Goal: Find specific page/section: Find specific page/section

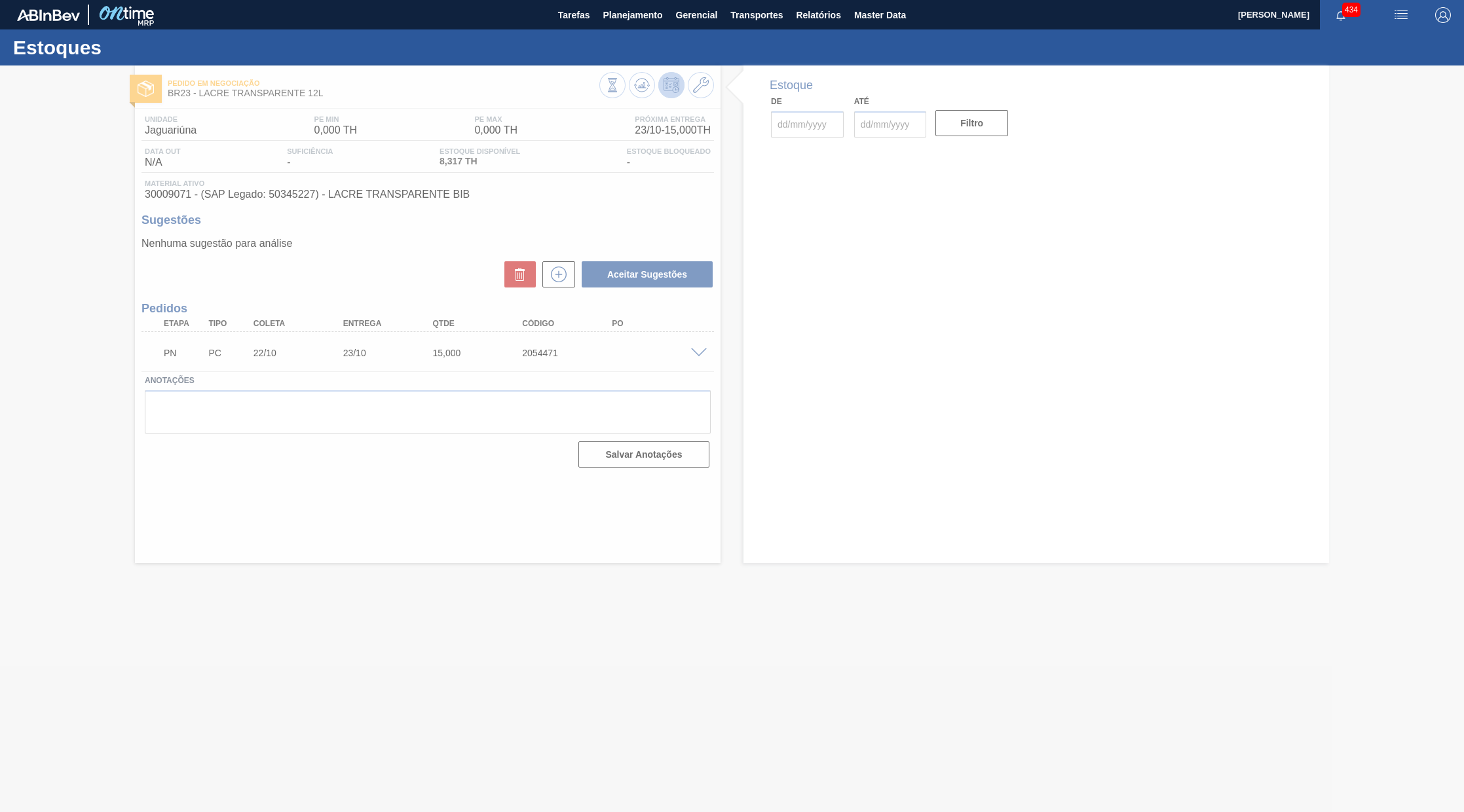
type input "[DATE]"
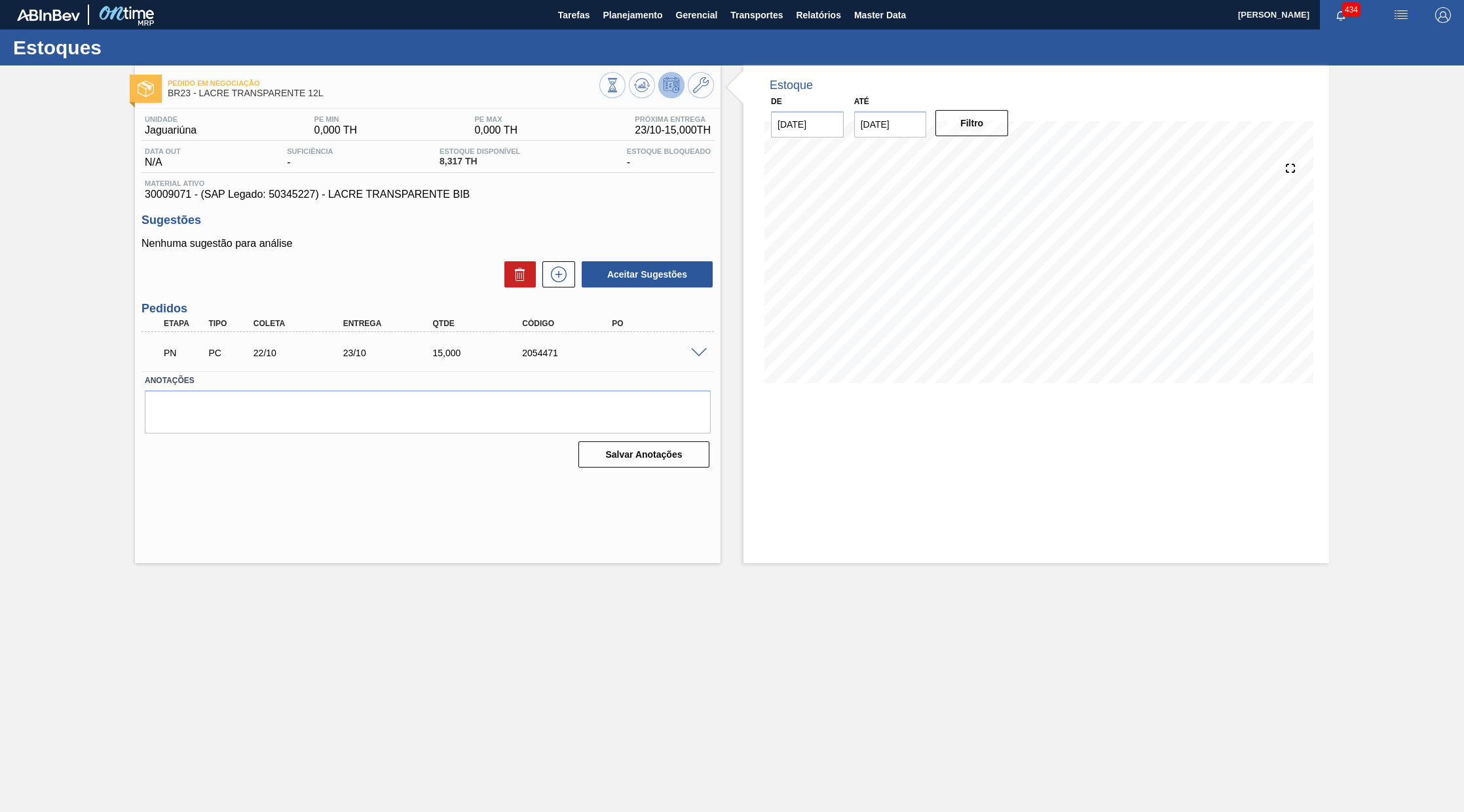
click at [414, 468] on div "Unidade Jaguariúna PE MIN 0,000 TH PE MAX 0,000 TH Próxima Entrega 23/10 - 15,0…" at bounding box center [427, 291] width 586 height 364
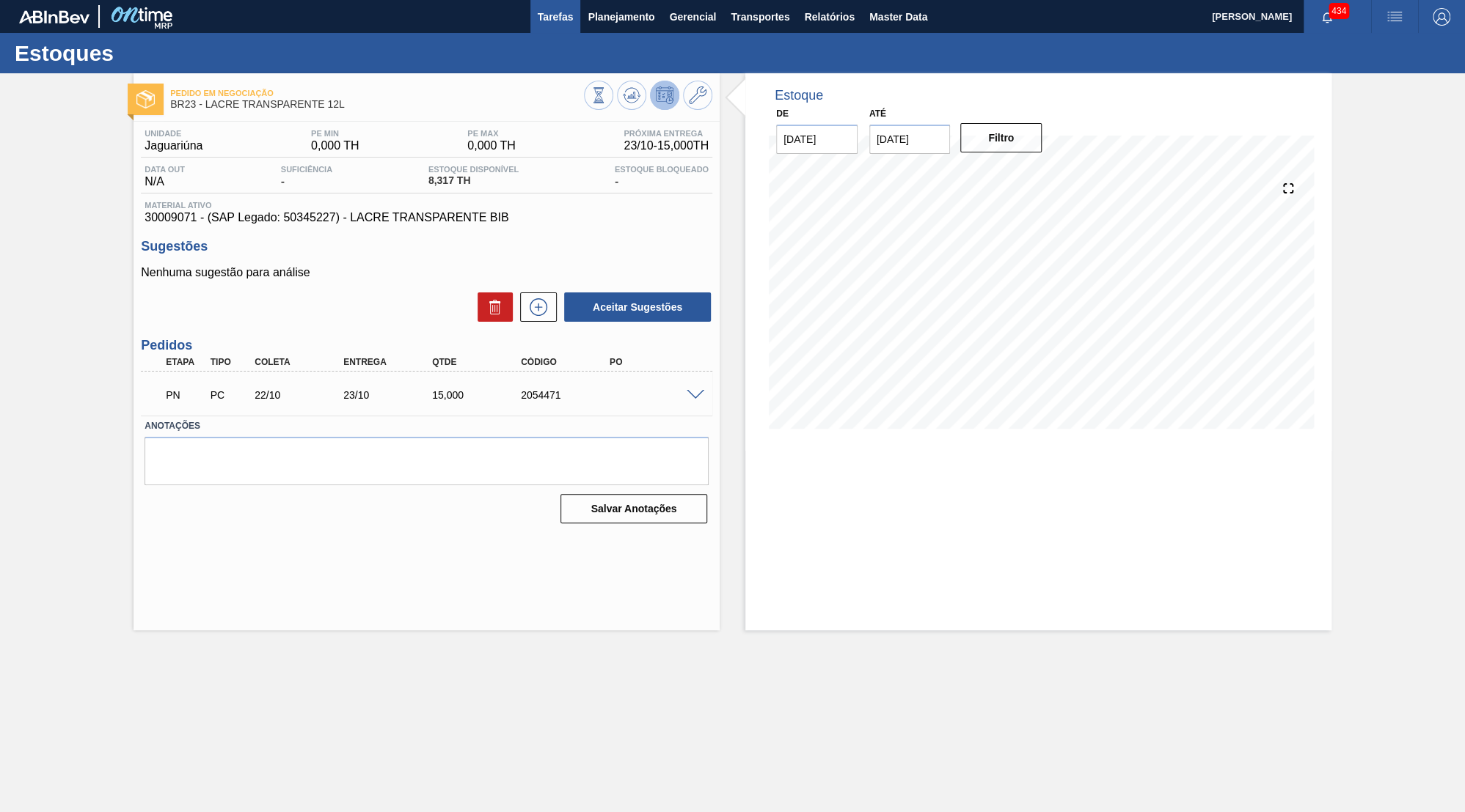
click at [557, 11] on span "Tarefas" at bounding box center [556, 17] width 36 height 18
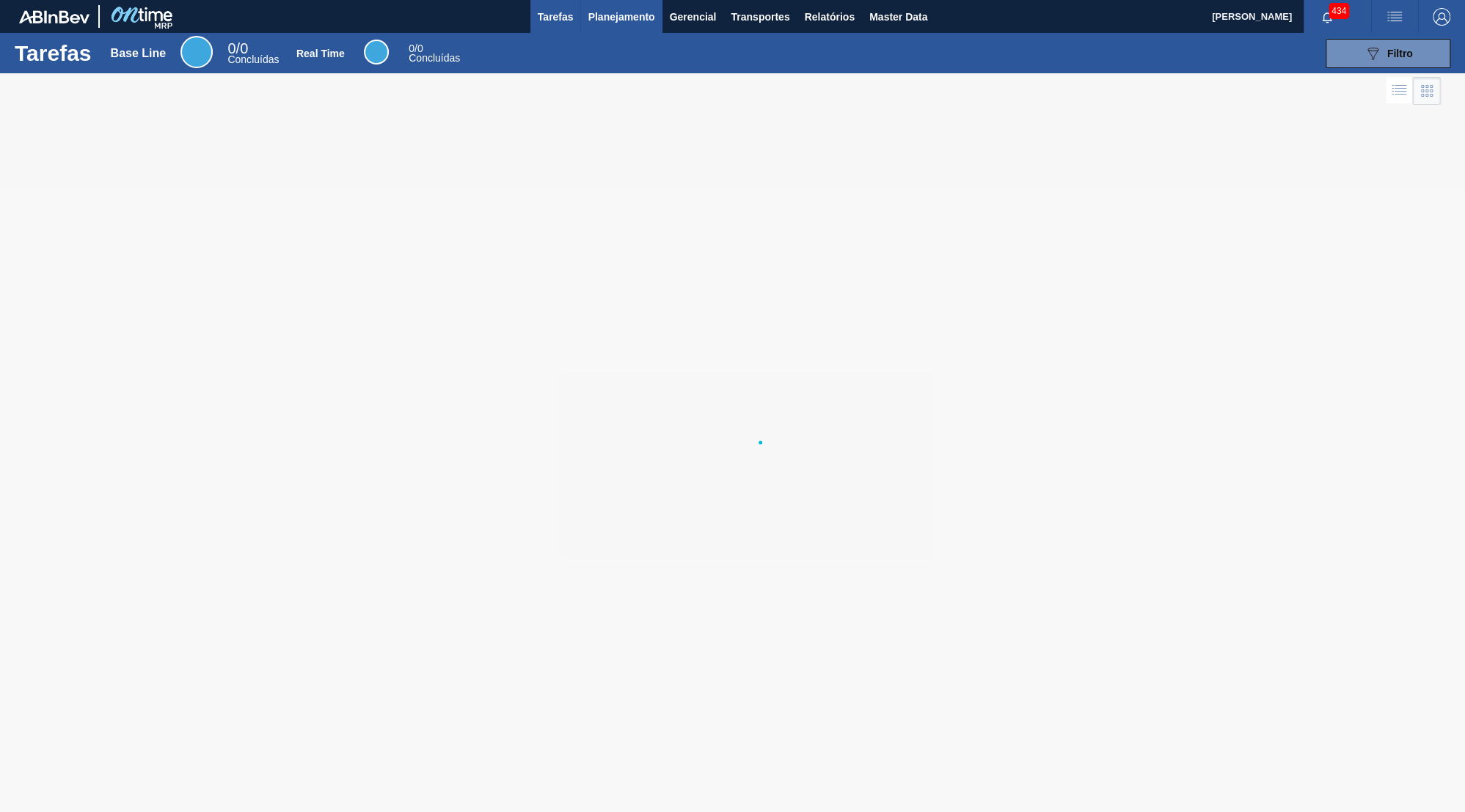
click at [596, 23] on span "Planejamento" at bounding box center [621, 17] width 67 height 18
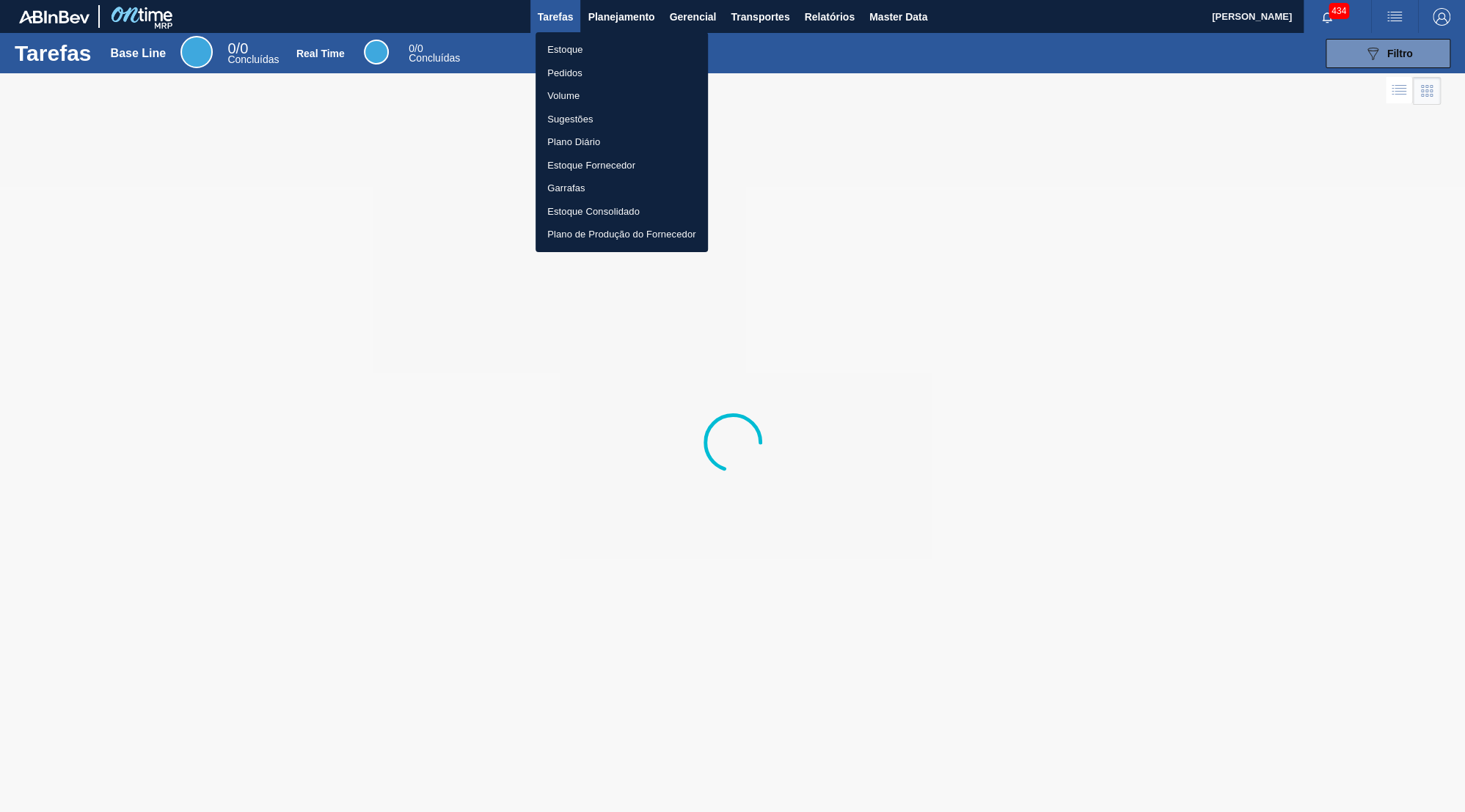
click at [598, 33] on ul "Estoque Pedidos Volume Sugestões Plano Diário Estoque Fornecedor Garrafas Estoq…" at bounding box center [621, 141] width 173 height 220
click at [599, 47] on li "Estoque" at bounding box center [621, 50] width 173 height 24
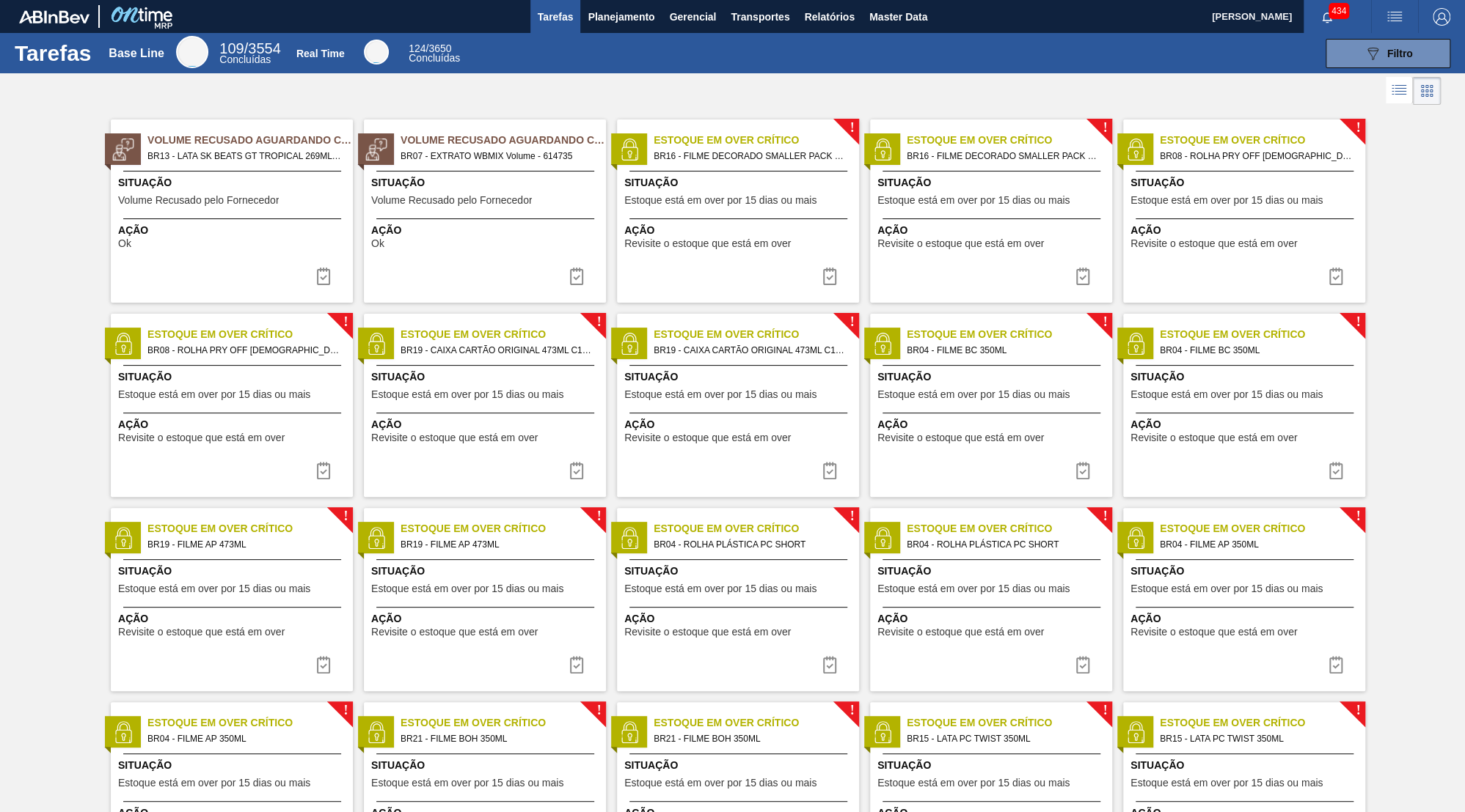
click at [599, 25] on button "Planejamento" at bounding box center [621, 16] width 82 height 33
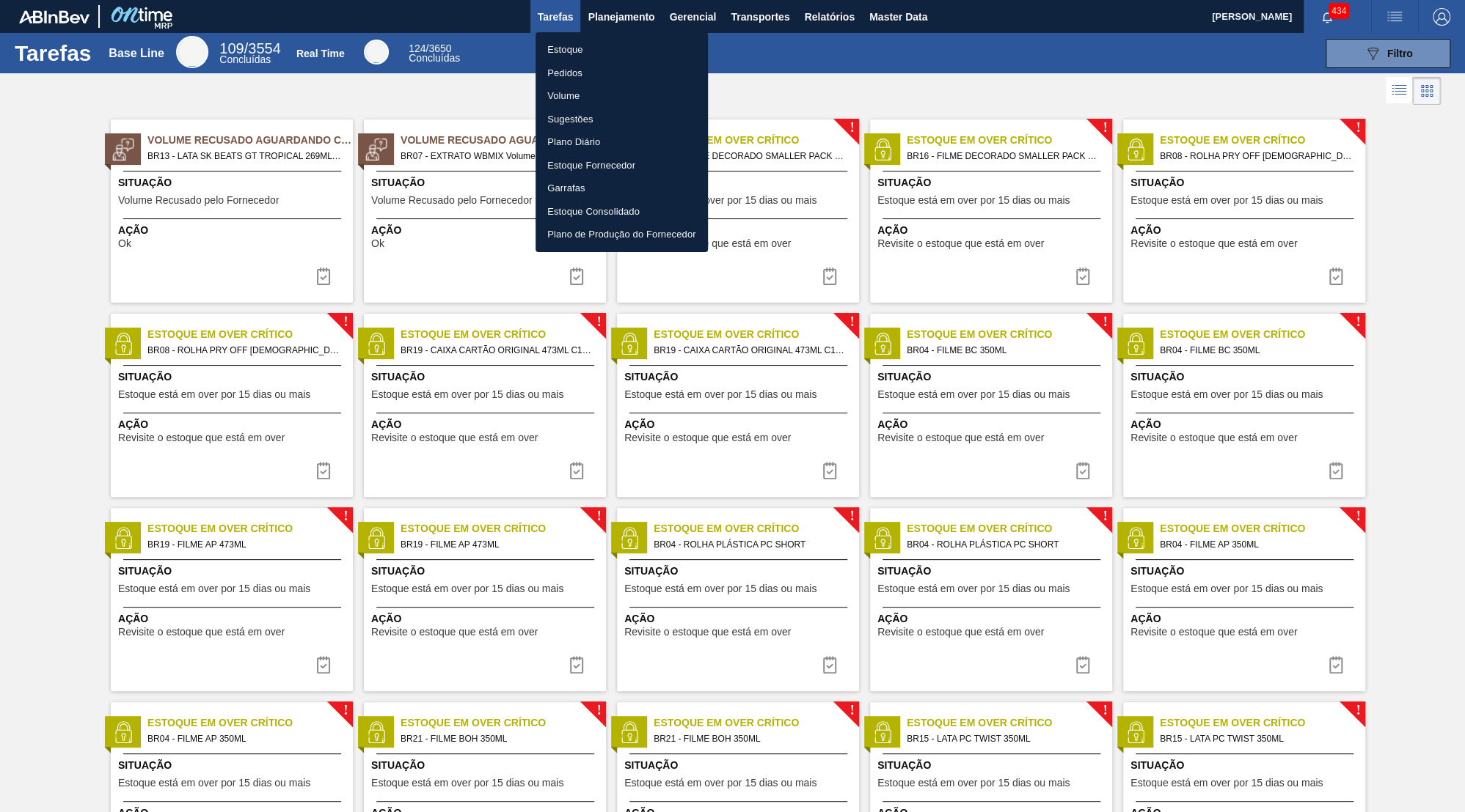
click at [596, 46] on li "Estoque" at bounding box center [621, 50] width 173 height 24
